Goal: Task Accomplishment & Management: Use online tool/utility

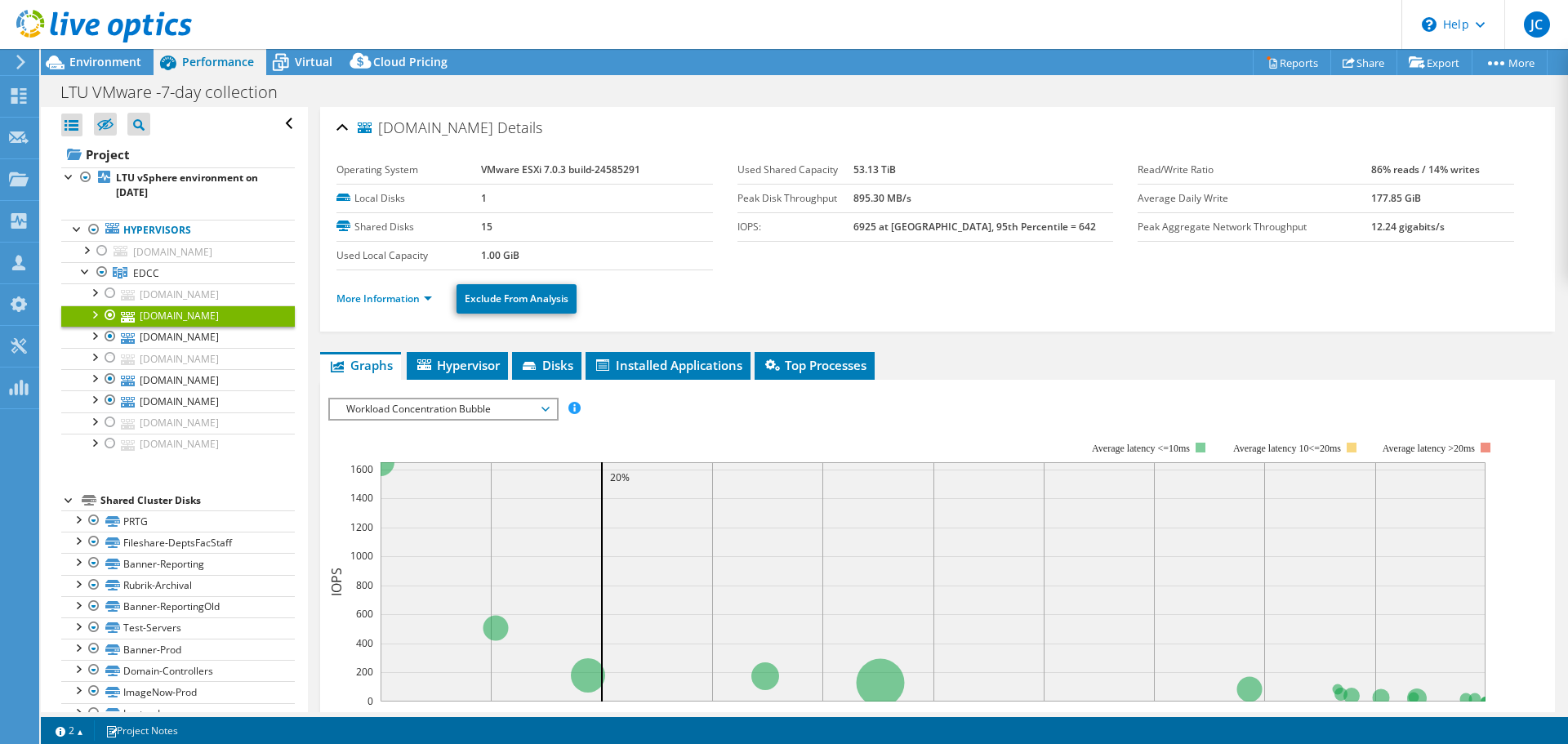
select select "USD"
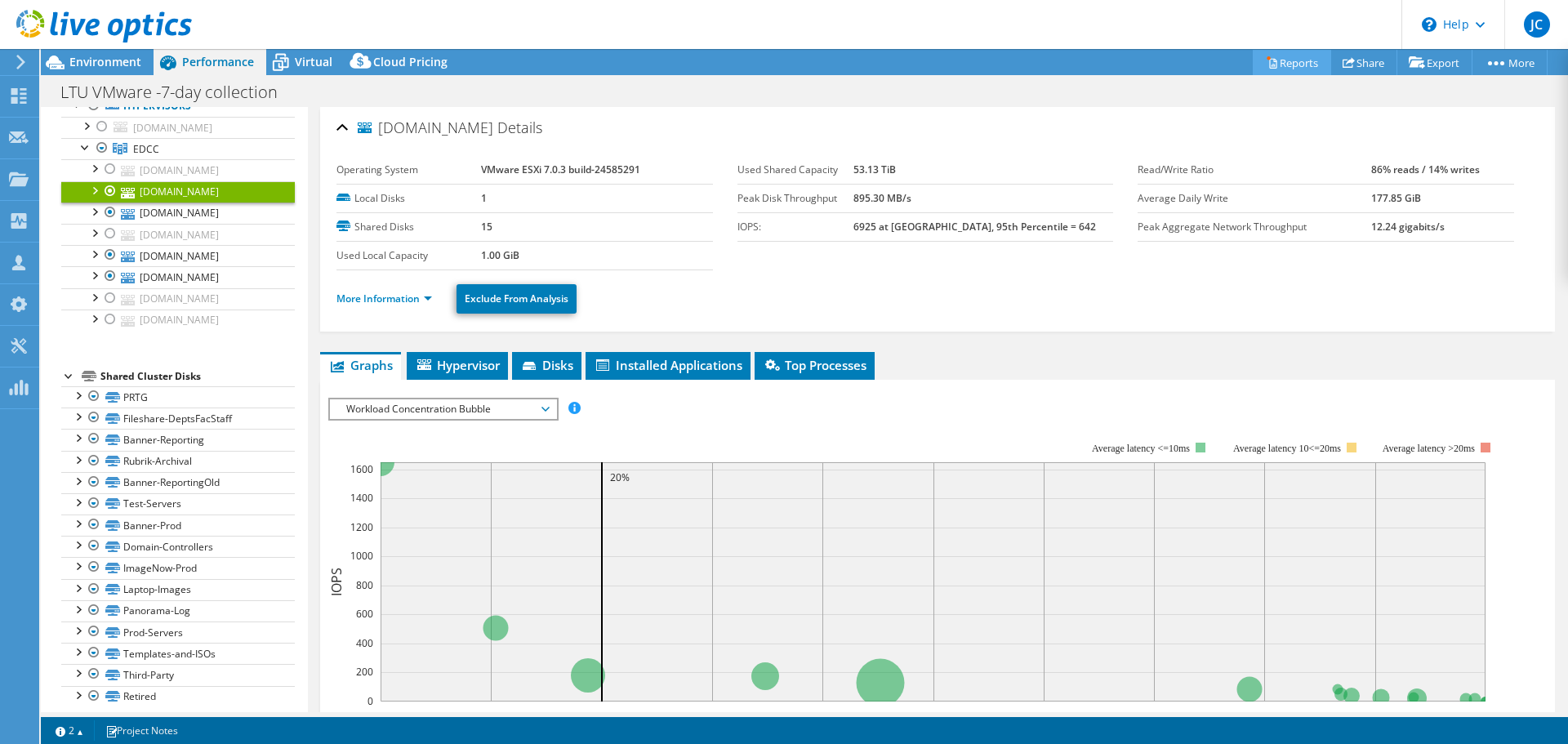
click at [1281, 64] on link "Reports" at bounding box center [1291, 62] width 79 height 25
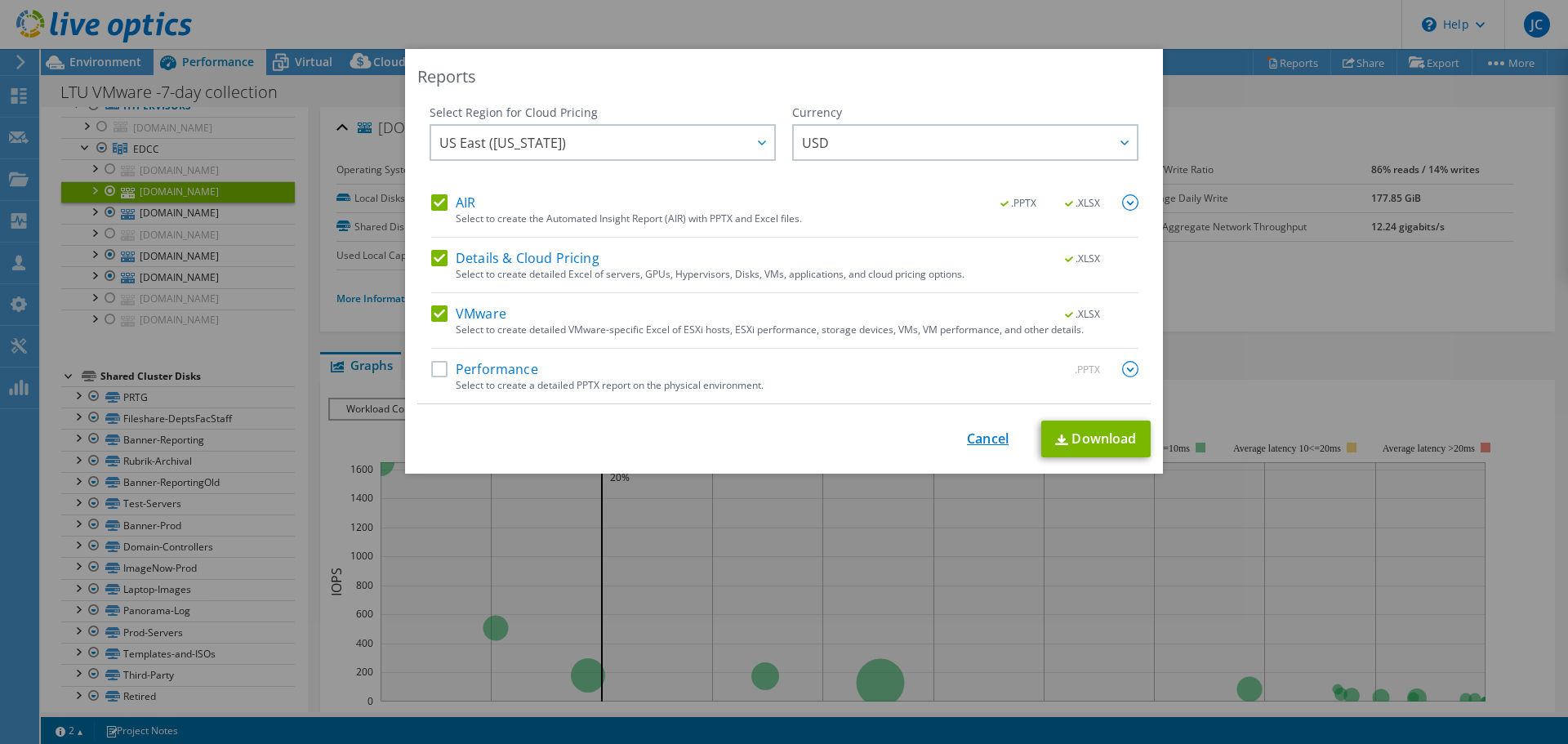
click at [974, 440] on link "Cancel" at bounding box center [987, 439] width 42 height 16
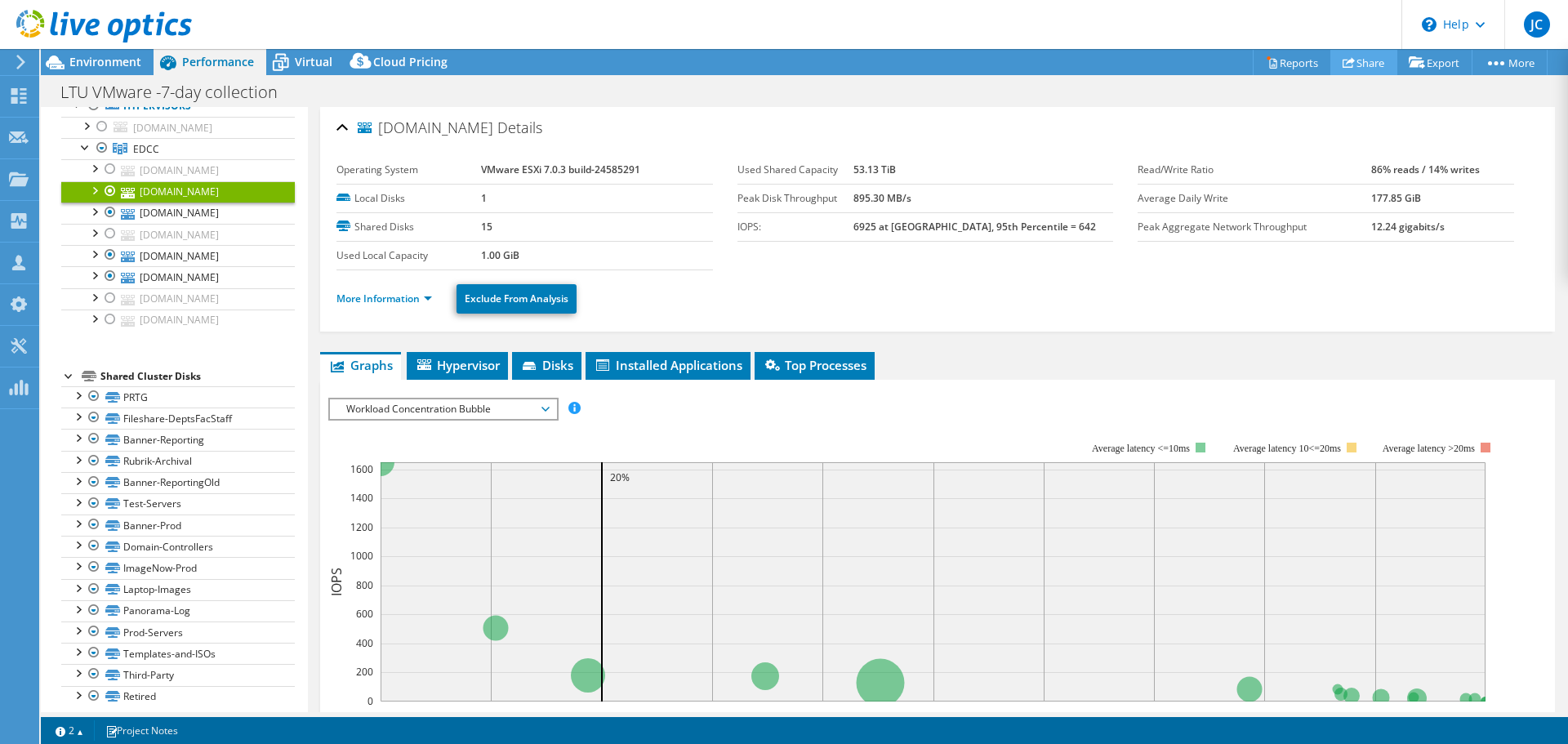
click at [1343, 60] on use at bounding box center [1349, 62] width 13 height 11
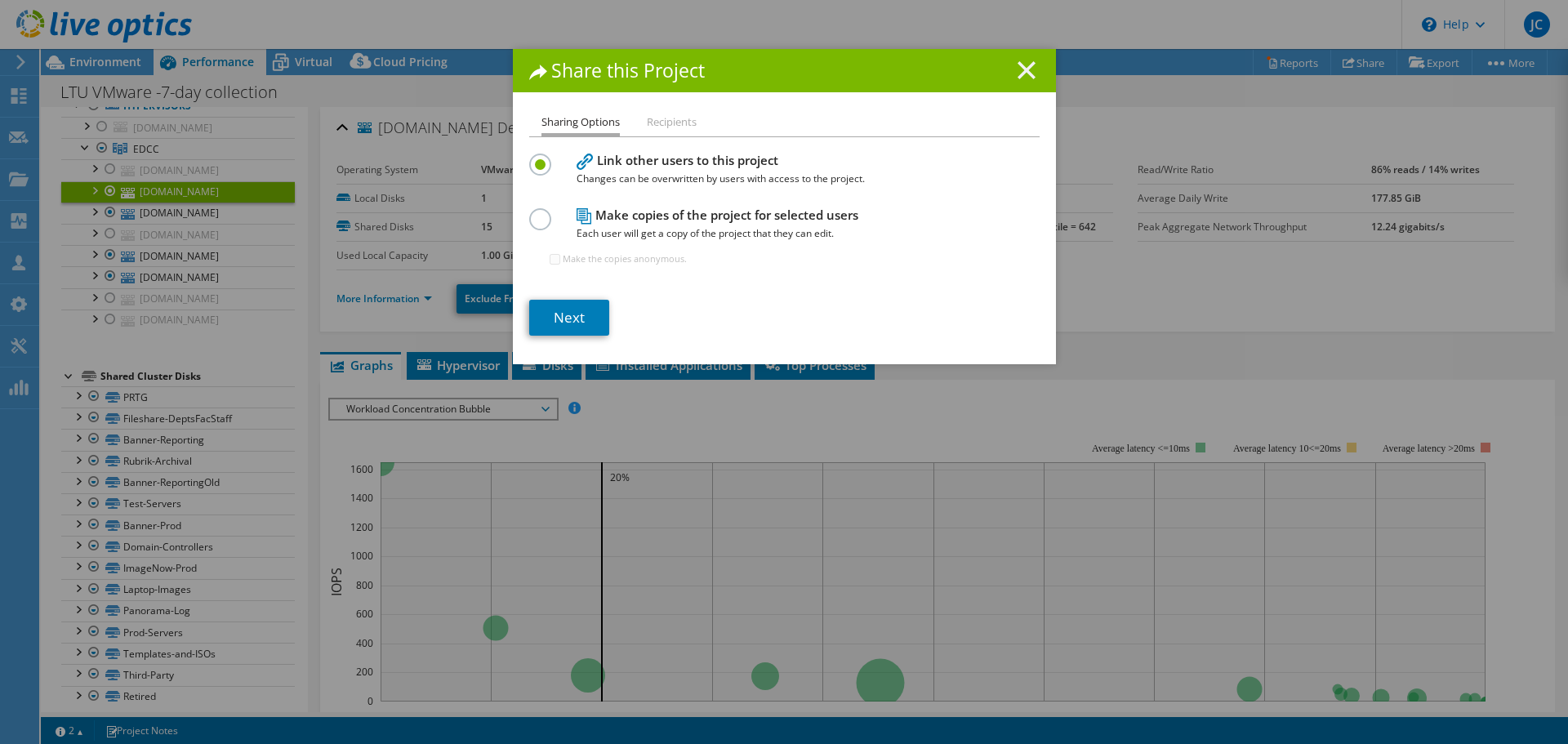
click at [1018, 66] on icon at bounding box center [1026, 70] width 18 height 18
